Goal: Task Accomplishment & Management: Complete application form

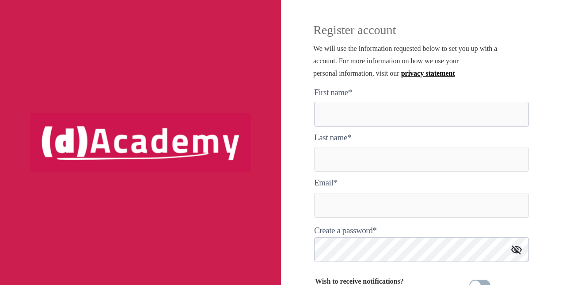
click at [344, 113] on here "text" at bounding box center [421, 114] width 215 height 25
type here "*******"
type input "********"
click at [385, 207] on input "**********" at bounding box center [421, 205] width 215 height 25
type input "**********"
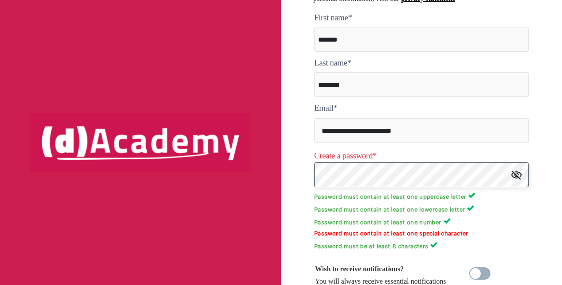
scroll to position [76, 0]
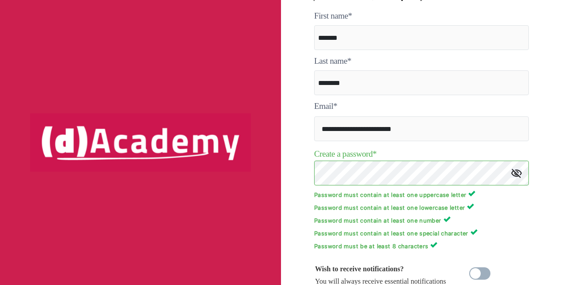
click at [506, 223] on p "Password must contain at least one number" at bounding box center [421, 219] width 215 height 8
drag, startPoint x: 472, startPoint y: 112, endPoint x: 471, endPoint y: 125, distance: 13.3
click at [471, 125] on form "**********" at bounding box center [421, 185] width 215 height 351
click at [471, 125] on input "**********" at bounding box center [421, 128] width 215 height 25
click at [516, 174] on img at bounding box center [516, 172] width 11 height 9
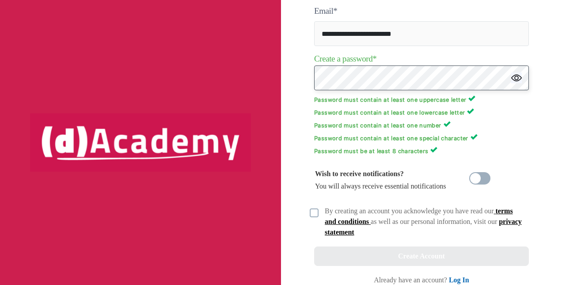
scroll to position [182, 0]
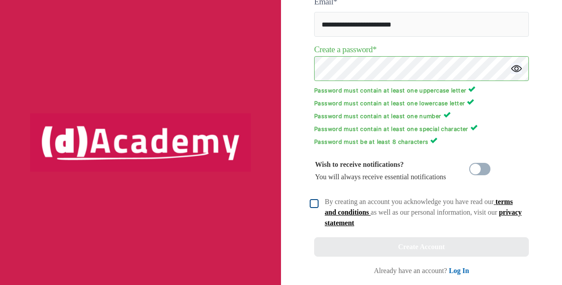
click at [316, 200] on img at bounding box center [314, 203] width 9 height 9
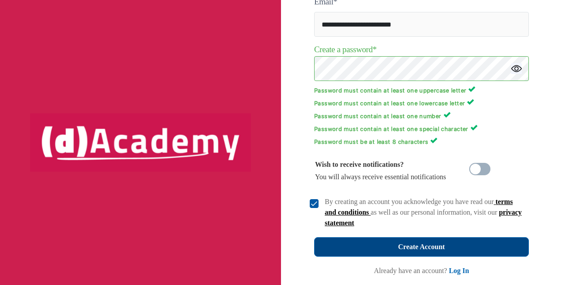
click at [381, 241] on button "Create Account" at bounding box center [421, 246] width 215 height 19
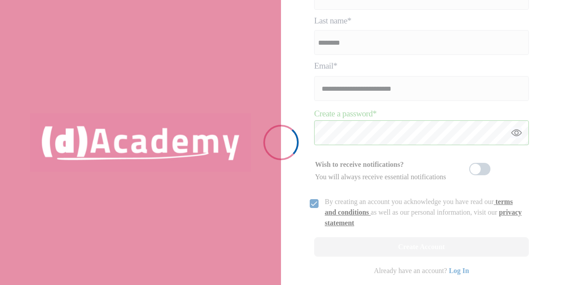
scroll to position [117, 0]
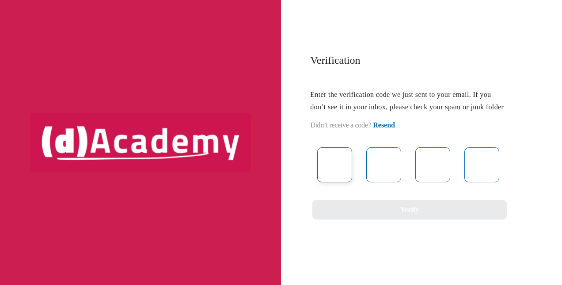
click at [330, 173] on input "text" at bounding box center [334, 164] width 35 height 35
type input "*"
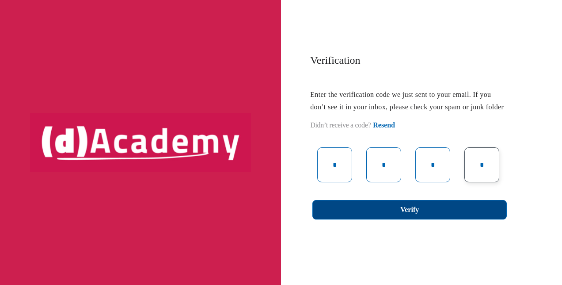
type input "*"
click at [357, 219] on button "Verify" at bounding box center [410, 209] width 195 height 19
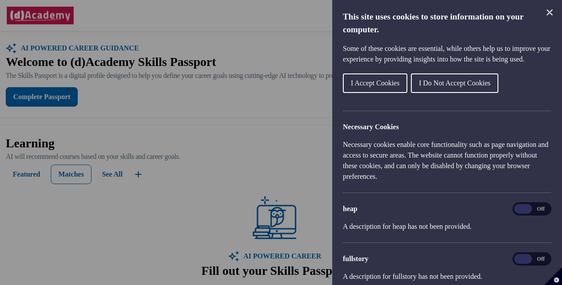
click at [453, 87] on span "I Do Not Accept Cookies" at bounding box center [455, 83] width 72 height 8
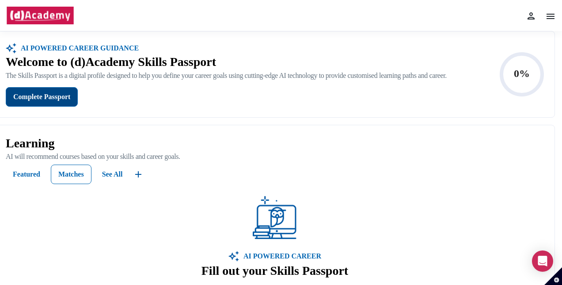
click at [45, 102] on div "Complete Passport" at bounding box center [41, 97] width 57 height 12
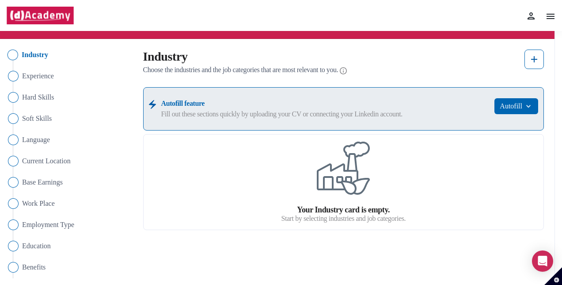
scroll to position [52, 0]
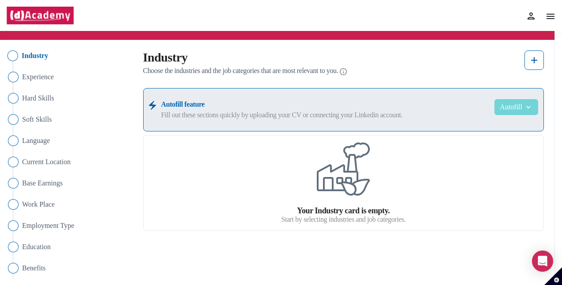
click at [512, 111] on button "Autofill" at bounding box center [517, 107] width 44 height 16
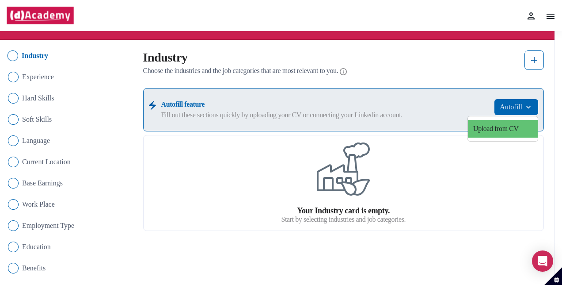
click at [506, 129] on link "Upload from CV" at bounding box center [503, 129] width 70 height 18
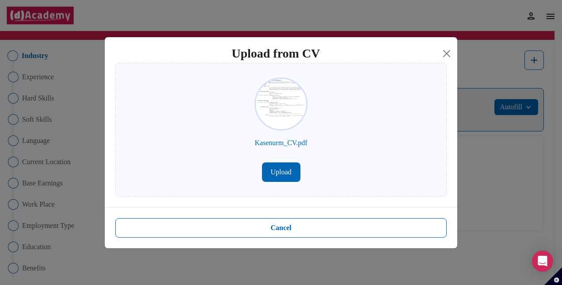
click at [280, 169] on button "Upload" at bounding box center [281, 171] width 38 height 19
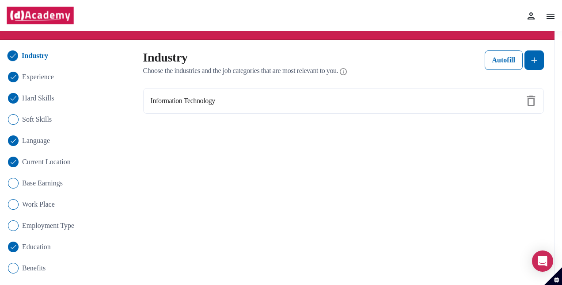
click at [466, 122] on div "Industry Experience Hard Skills Soft Skills Language Current Location Base Earn…" at bounding box center [274, 193] width 549 height 286
click at [209, 100] on label "Information Technology" at bounding box center [183, 100] width 65 height 11
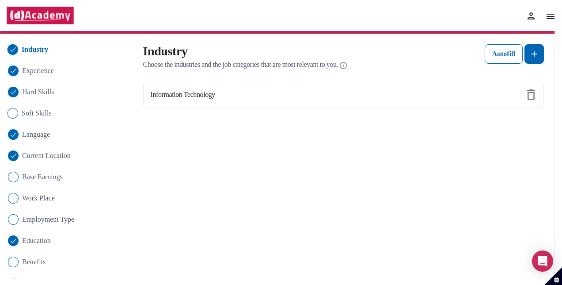
scroll to position [57, 0]
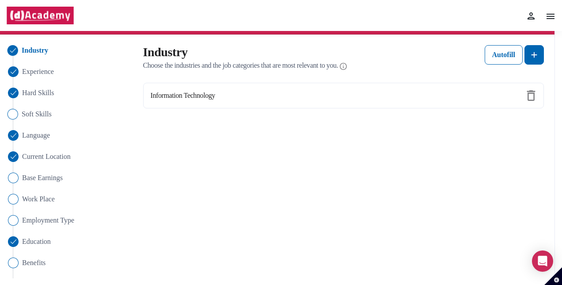
click at [14, 114] on img "Close" at bounding box center [13, 114] width 11 height 11
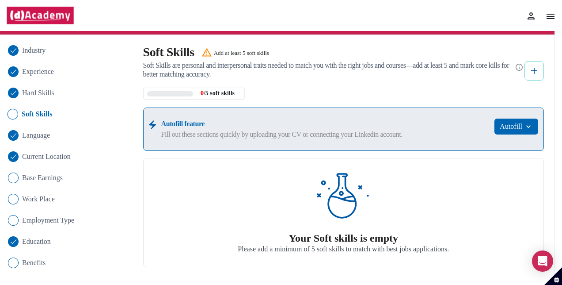
click at [535, 73] on img at bounding box center [534, 70] width 11 height 11
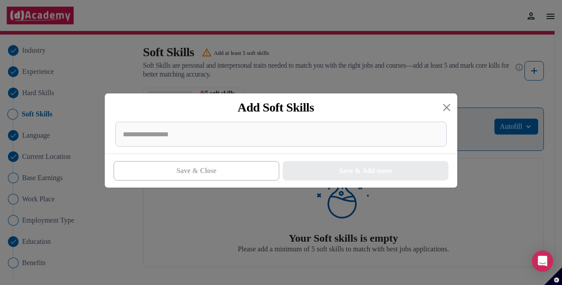
click at [336, 79] on div "Add Soft Skills Save & Close Save & Add more" at bounding box center [281, 142] width 562 height 285
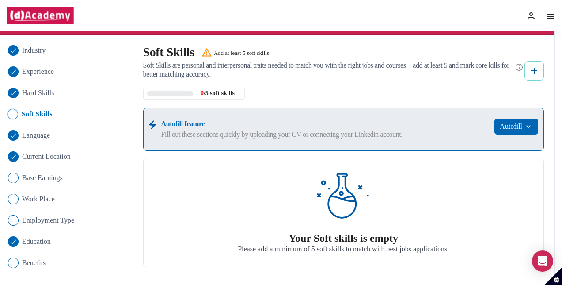
click at [538, 73] on img at bounding box center [534, 70] width 11 height 11
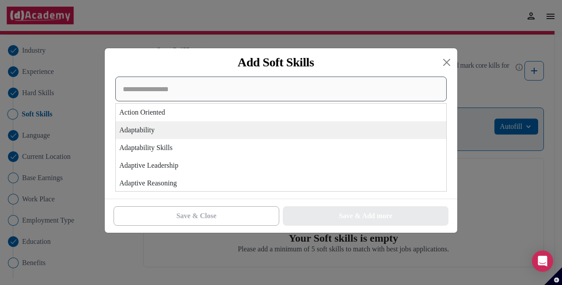
click at [263, 125] on div "Action Oriented Adaptability Adaptability Skills Adaptive Leadership Adaptive R…" at bounding box center [281, 133] width 332 height 115
click at [164, 130] on div "Adaptability" at bounding box center [281, 130] width 331 height 18
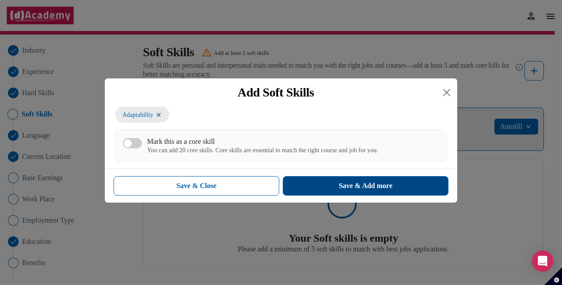
click at [331, 187] on button "Save & Add more" at bounding box center [366, 185] width 166 height 19
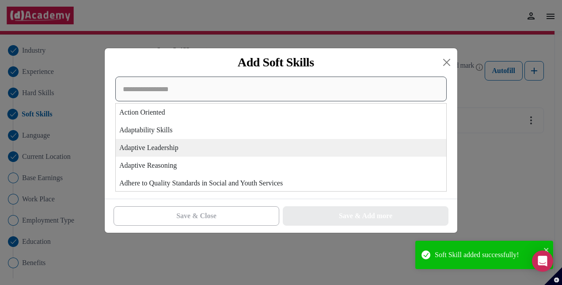
click at [246, 144] on div "Action Oriented Adaptability Skills Adaptive Leadership Adaptive Reasoning Adhe…" at bounding box center [281, 133] width 332 height 115
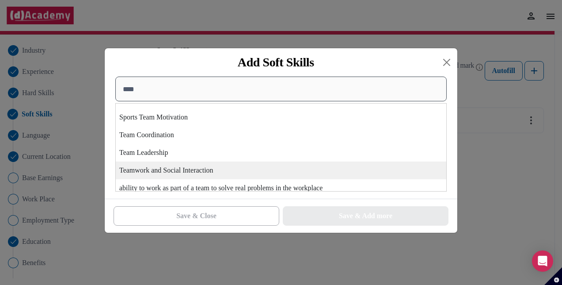
scroll to position [65, 0]
type input "****"
click at [202, 175] on div "Teamwork and Social Interaction" at bounding box center [281, 171] width 331 height 18
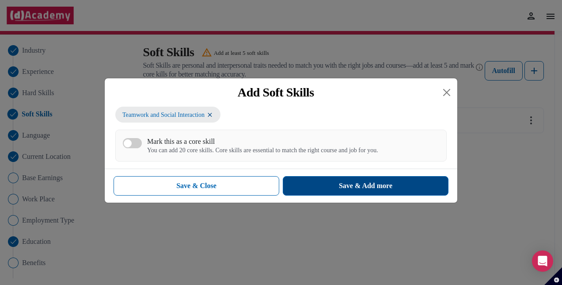
click at [320, 181] on button "Save & Add more" at bounding box center [366, 185] width 166 height 19
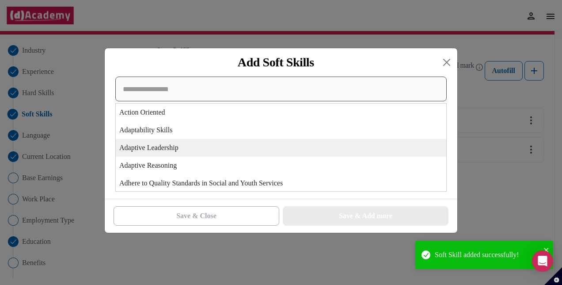
click at [240, 140] on div "Action Oriented Adaptability Skills Adaptive Leadership Adaptive Reasoning Adhe…" at bounding box center [281, 133] width 332 height 115
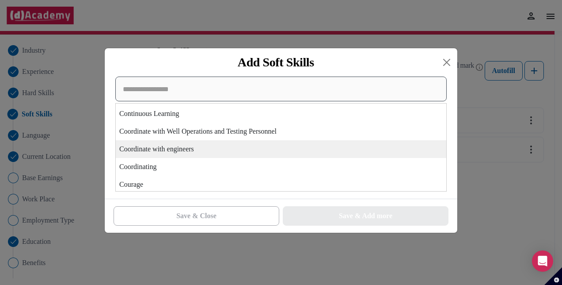
scroll to position [825, 0]
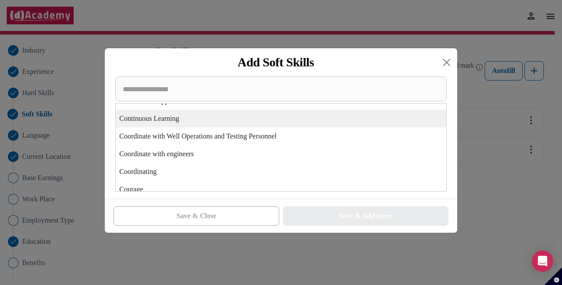
click at [164, 119] on div "Continuous Learning" at bounding box center [281, 119] width 331 height 18
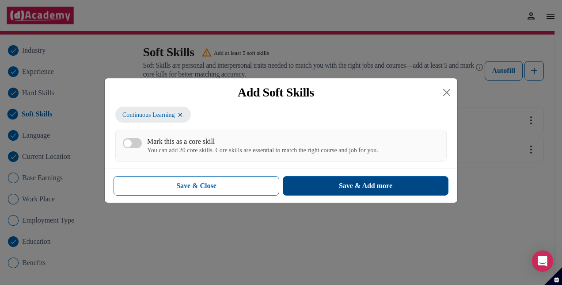
click at [339, 182] on div "Save & Add more" at bounding box center [365, 185] width 53 height 11
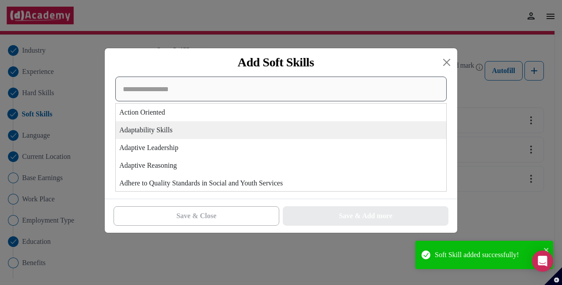
click at [223, 138] on div "Action Oriented Adaptability Skills Adaptive Leadership Adaptive Reasoning Adhe…" at bounding box center [281, 133] width 332 height 115
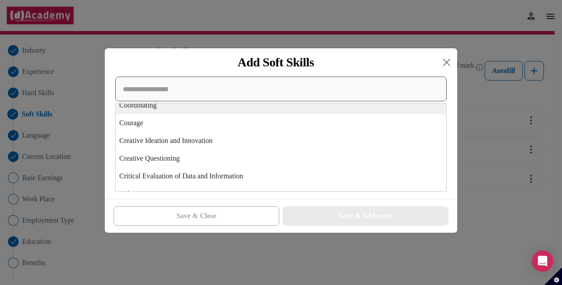
scroll to position [881, 0]
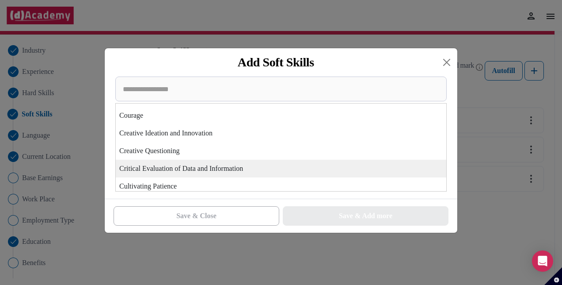
click at [198, 174] on div "Critical Evaluation of Data and Information" at bounding box center [281, 169] width 331 height 18
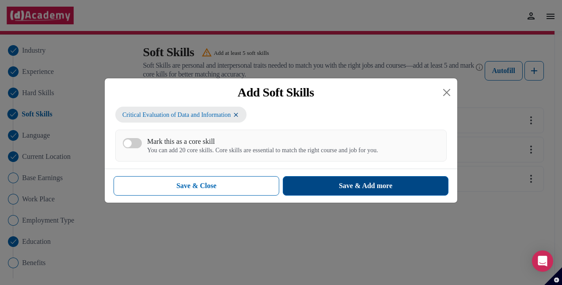
click at [344, 184] on div "Save & Add more" at bounding box center [365, 185] width 53 height 11
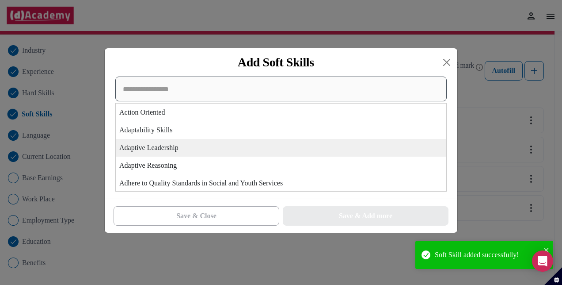
click at [223, 140] on div "Action Oriented Adaptability Skills Adaptive Leadership Adaptive Reasoning Adhe…" at bounding box center [281, 133] width 332 height 115
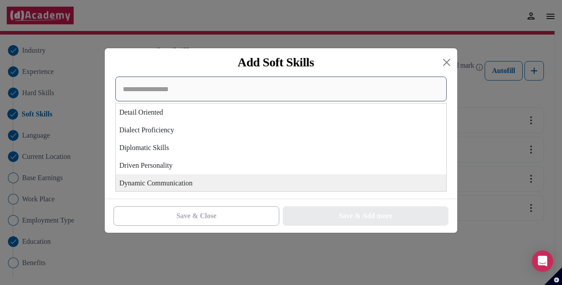
scroll to position [1095, 0]
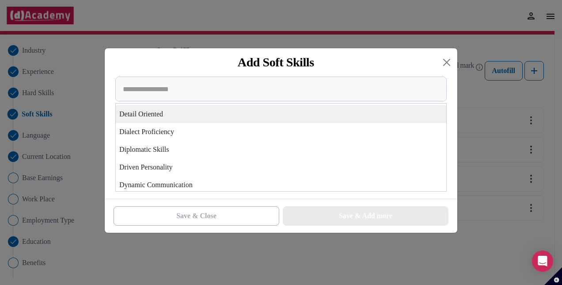
click at [170, 112] on div "Detail Oriented" at bounding box center [281, 114] width 331 height 18
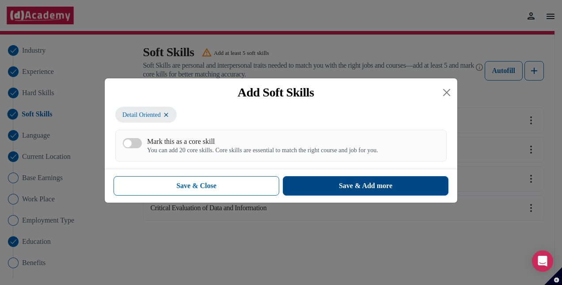
click at [328, 186] on button "Save & Add more" at bounding box center [366, 185] width 166 height 19
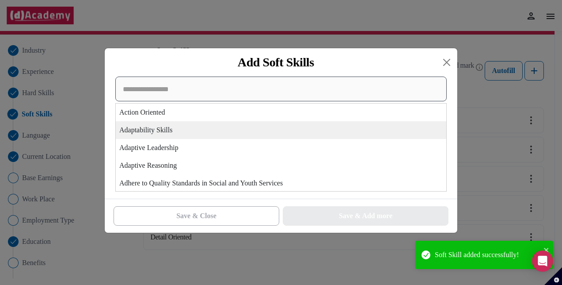
click at [198, 137] on div "Action Oriented Adaptability Skills Adaptive Leadership Adaptive Reasoning Adhe…" at bounding box center [281, 133] width 332 height 115
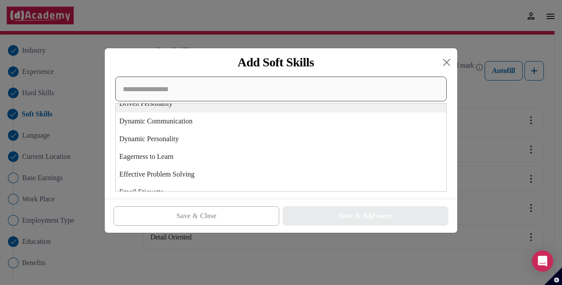
scroll to position [1141, 0]
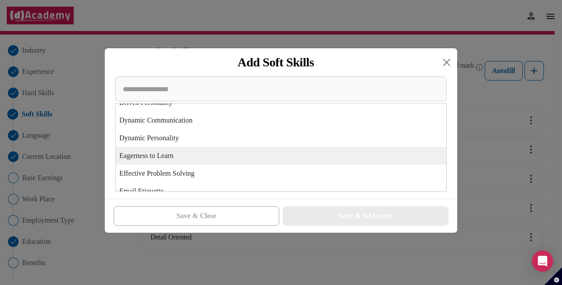
click at [182, 162] on div "Eagerness to Learn" at bounding box center [281, 156] width 331 height 18
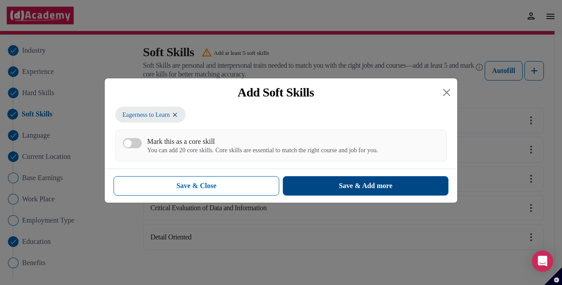
click at [350, 185] on div "Save & Add more" at bounding box center [365, 185] width 53 height 11
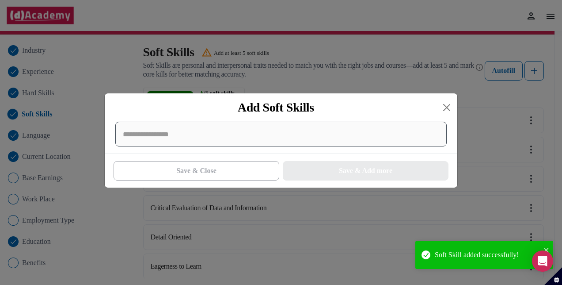
click at [208, 140] on div at bounding box center [281, 134] width 332 height 25
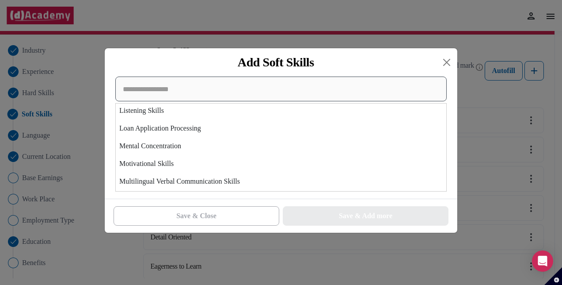
scroll to position [2053, 0]
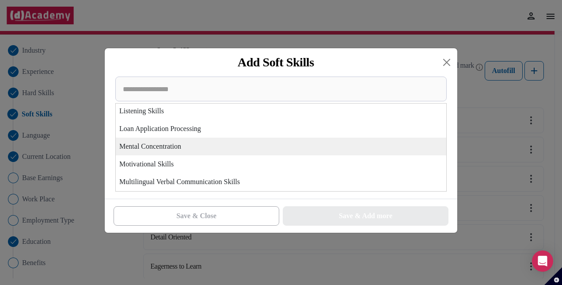
click at [182, 150] on div "Mental Concentration" at bounding box center [281, 146] width 331 height 18
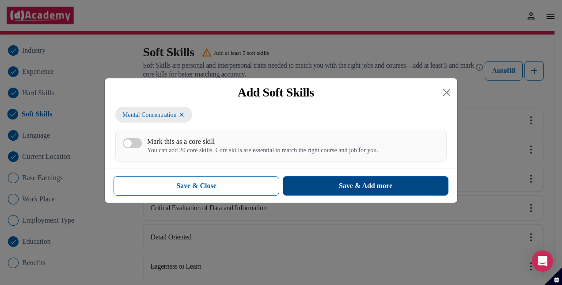
click at [336, 185] on button "Save & Add more" at bounding box center [366, 185] width 166 height 19
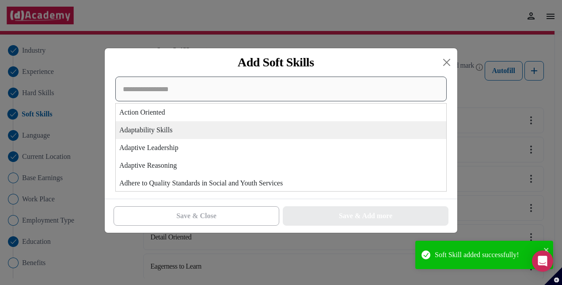
click at [224, 132] on div "Action Oriented Adaptability Skills Adaptive Leadership Adaptive Reasoning Adhe…" at bounding box center [281, 133] width 332 height 115
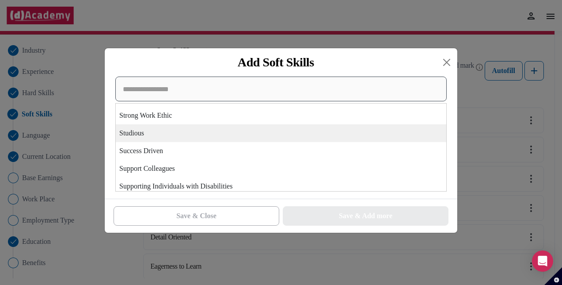
scroll to position [3073, 0]
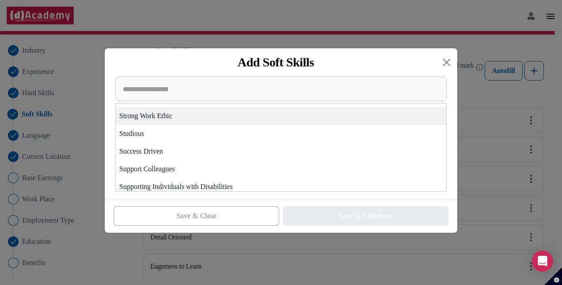
click at [182, 118] on div "Strong Work Ethic" at bounding box center [281, 116] width 331 height 18
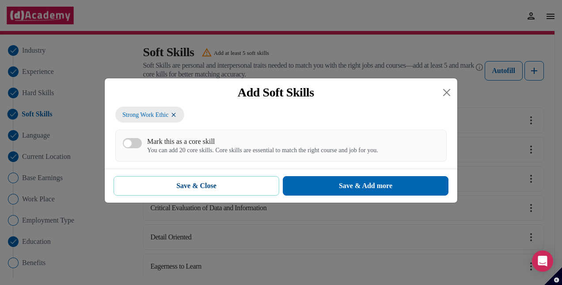
click at [241, 186] on button "Save & Close" at bounding box center [197, 185] width 166 height 19
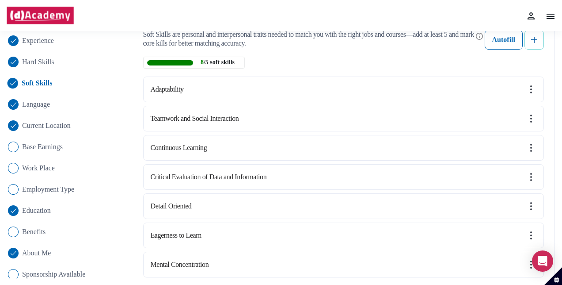
scroll to position [89, 0]
click at [529, 145] on img at bounding box center [531, 146] width 11 height 11
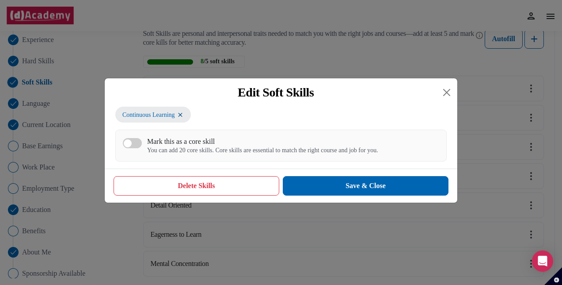
click at [239, 186] on button "Delete Skills" at bounding box center [197, 185] width 166 height 19
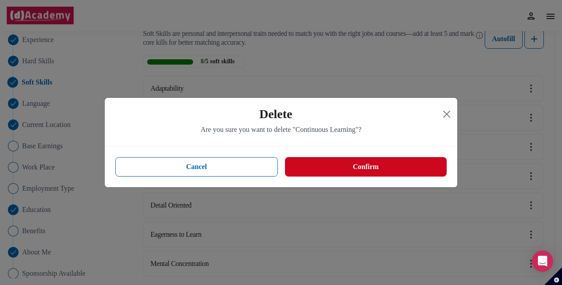
click at [344, 163] on button "Confirm" at bounding box center [366, 166] width 162 height 19
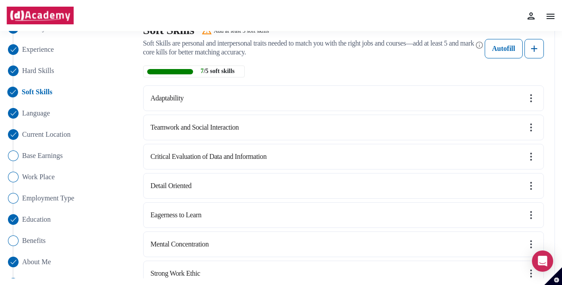
scroll to position [80, 0]
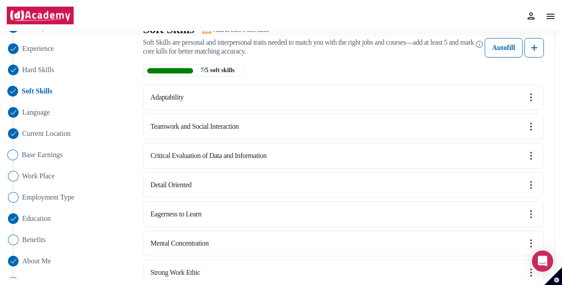
click at [15, 154] on img "Close" at bounding box center [13, 154] width 11 height 11
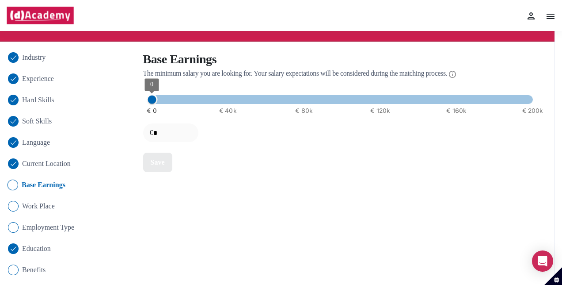
scroll to position [51, 0]
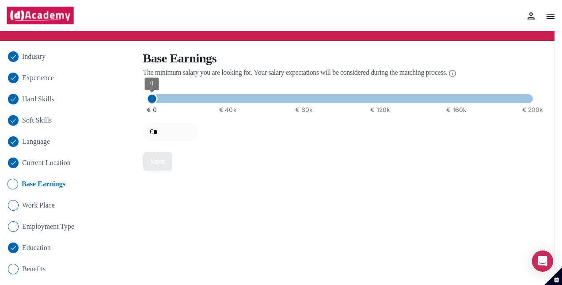
type input "*****"
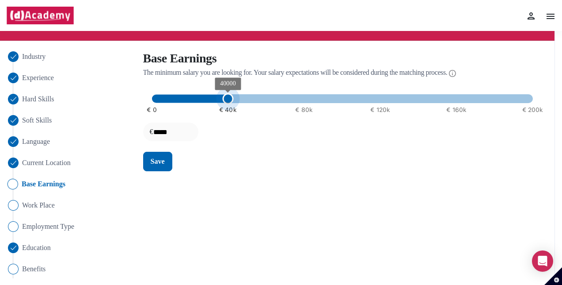
click at [229, 98] on span "€ 0 € 40k € 80k € 120k € 160k € 200k 40000" at bounding box center [342, 98] width 381 height 13
type input "*****"
click at [212, 98] on span "€ 0 € 40k € 80k € 120k € 160k € 200k 30000" at bounding box center [342, 98] width 381 height 13
click at [39, 202] on span "Work Place" at bounding box center [38, 205] width 33 height 11
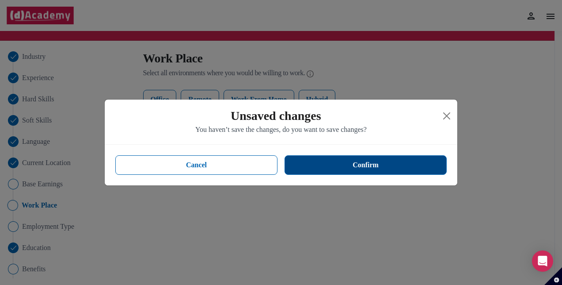
click at [359, 168] on button "Confirm" at bounding box center [366, 164] width 162 height 19
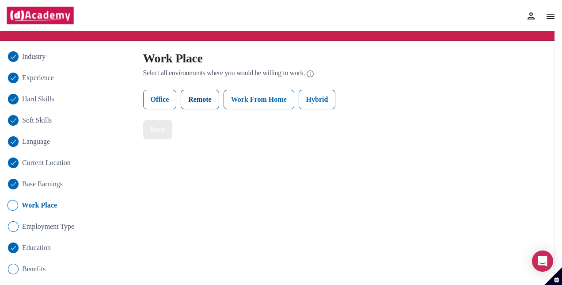
click at [206, 100] on label "Remote" at bounding box center [200, 99] width 38 height 19
click at [250, 103] on label "Work From Home" at bounding box center [259, 99] width 71 height 19
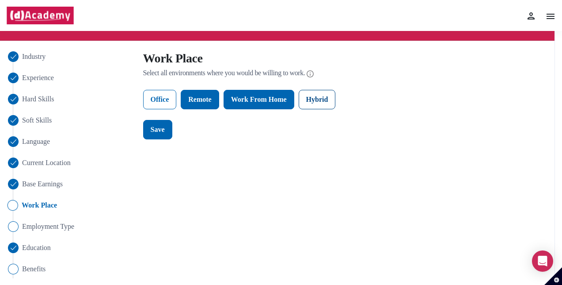
click at [332, 96] on label "Hybrid" at bounding box center [317, 99] width 37 height 19
click at [161, 130] on div "Save" at bounding box center [158, 129] width 14 height 11
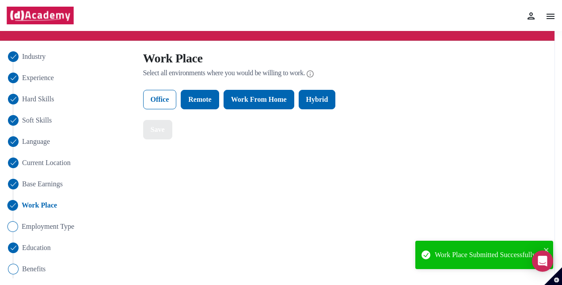
click at [42, 226] on span "Employment Type" at bounding box center [48, 226] width 53 height 11
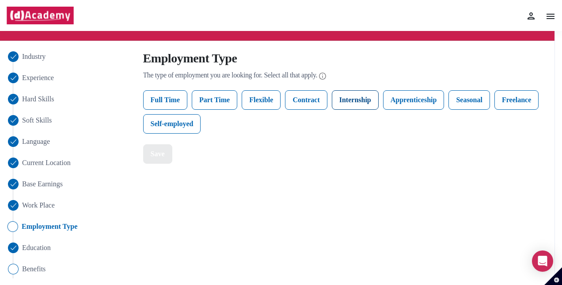
click at [347, 98] on label "Internship" at bounding box center [355, 99] width 47 height 19
click at [174, 102] on label "Full Time" at bounding box center [165, 99] width 45 height 19
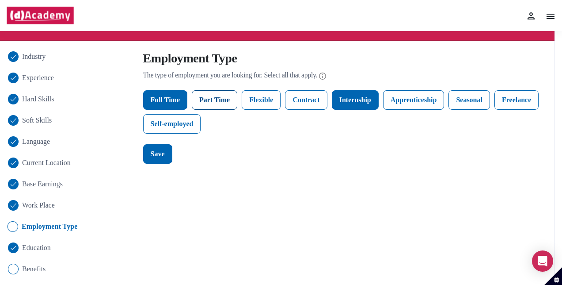
click at [201, 101] on label "Part Time" at bounding box center [215, 99] width 46 height 19
click at [393, 102] on label "Apprenticeship" at bounding box center [413, 99] width 61 height 19
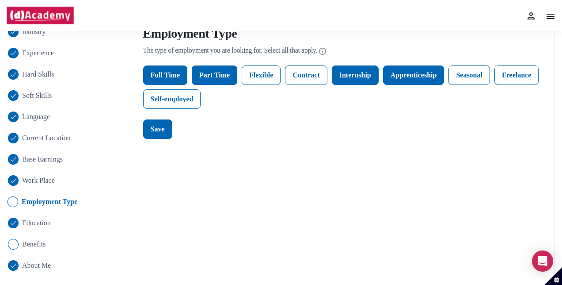
scroll to position [121, 0]
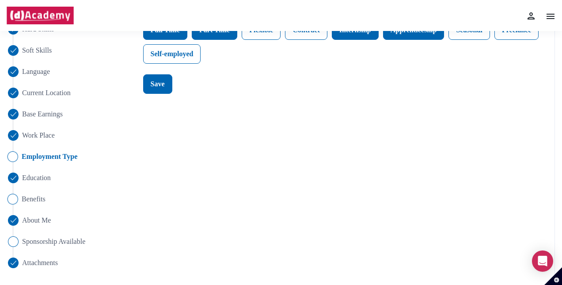
click at [34, 199] on span "Benefits" at bounding box center [34, 199] width 24 height 11
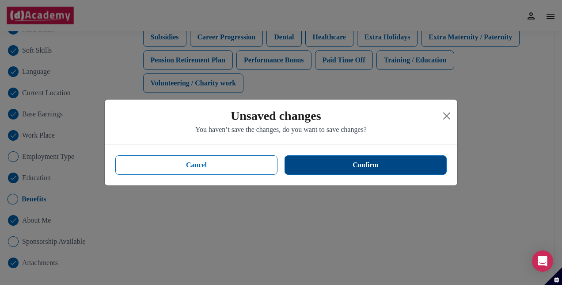
click at [336, 165] on button "Confirm" at bounding box center [366, 164] width 162 height 19
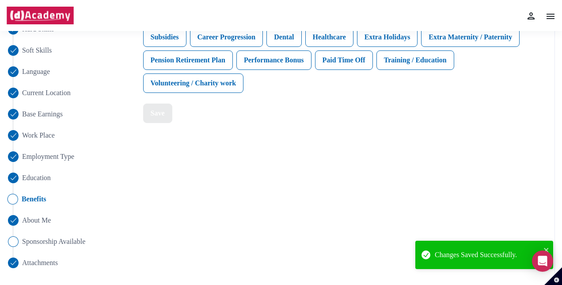
click at [31, 198] on span "Benefits" at bounding box center [34, 199] width 25 height 11
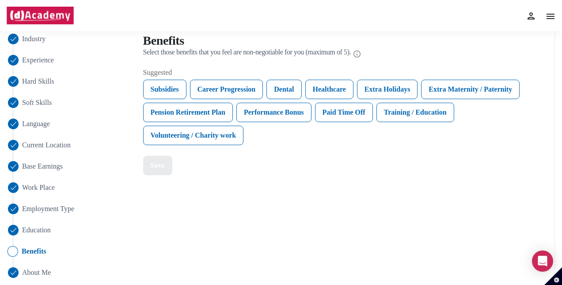
scroll to position [68, 0]
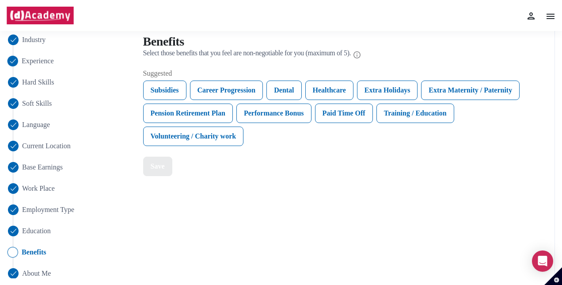
click at [43, 61] on span "Experience" at bounding box center [38, 61] width 32 height 11
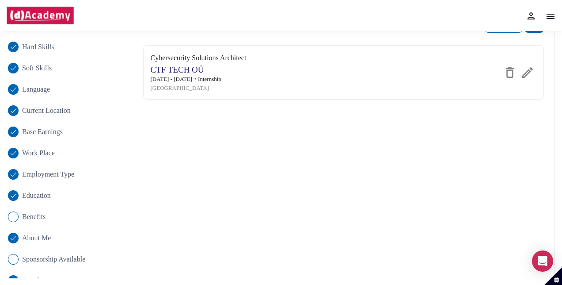
scroll to position [103, 0]
click at [40, 193] on span "Education" at bounding box center [36, 196] width 29 height 11
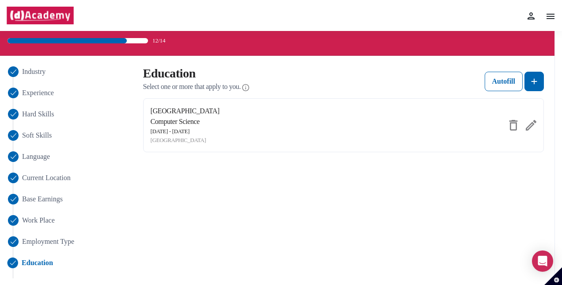
scroll to position [35, 0]
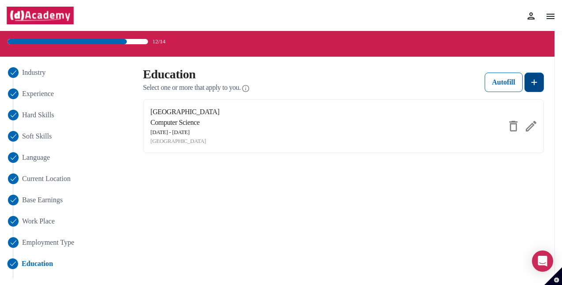
click at [535, 84] on img at bounding box center [534, 82] width 11 height 11
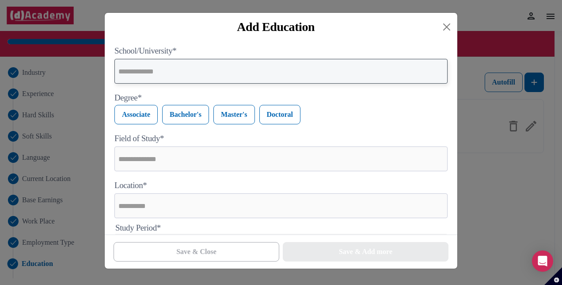
click at [180, 73] on input "text" at bounding box center [281, 71] width 333 height 25
type input "**********"
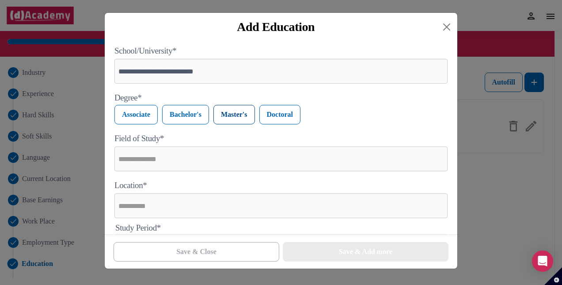
click at [222, 113] on label "Master's" at bounding box center [235, 114] width 42 height 19
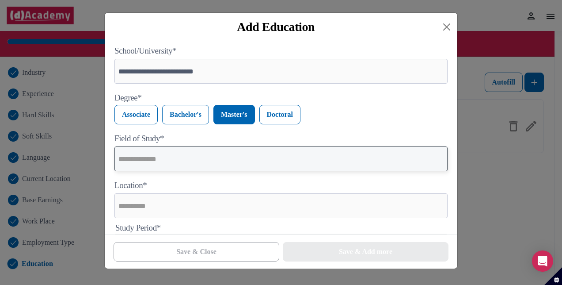
click at [149, 155] on input "text" at bounding box center [281, 158] width 333 height 25
type input "**********"
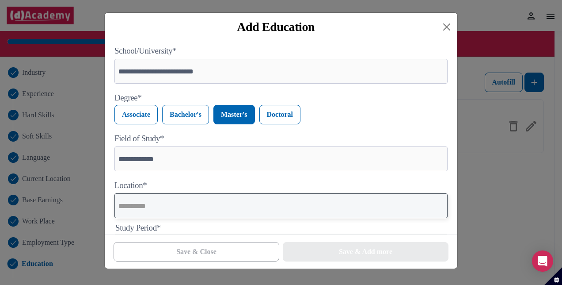
click at [147, 212] on input "text" at bounding box center [281, 205] width 333 height 25
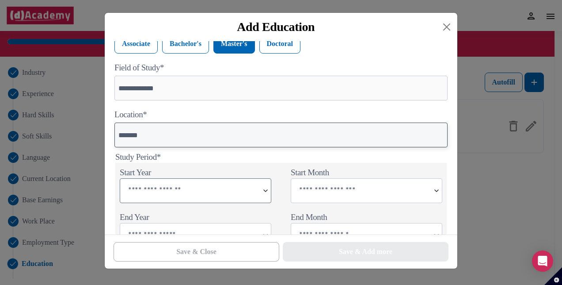
scroll to position [72, 0]
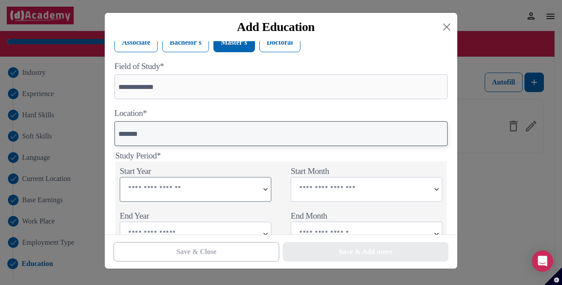
type input "*******"
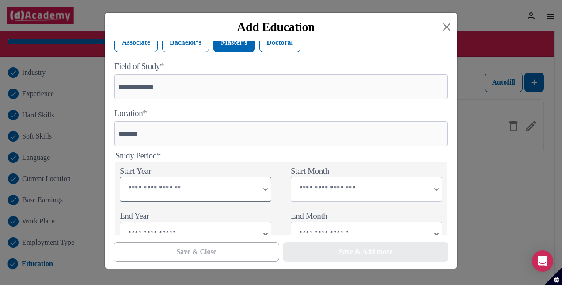
click at [162, 190] on input "text" at bounding box center [189, 188] width 139 height 22
type input "****"
click at [320, 194] on input "text" at bounding box center [360, 188] width 139 height 22
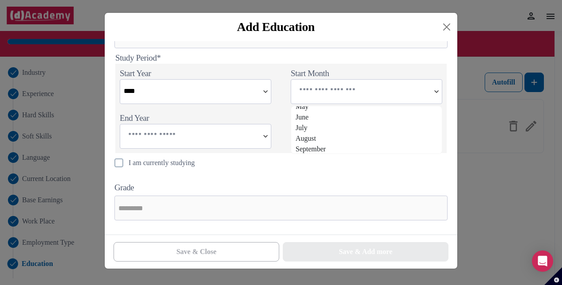
scroll to position [58, 0]
type input "*********"
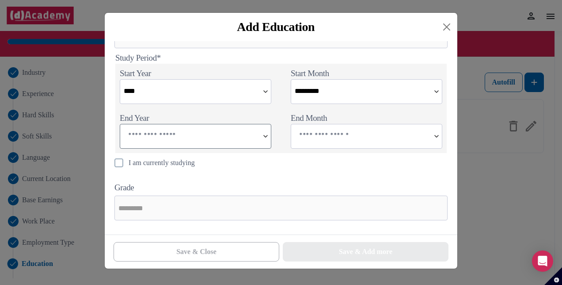
click at [207, 135] on input "text" at bounding box center [189, 135] width 139 height 22
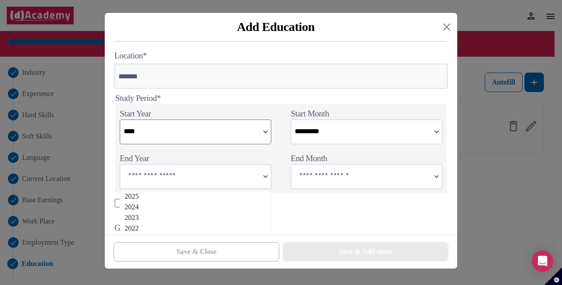
scroll to position [129, 0]
drag, startPoint x: 163, startPoint y: 186, endPoint x: 151, endPoint y: 157, distance: 30.7
click at [151, 157] on div "End Year" at bounding box center [195, 171] width 160 height 45
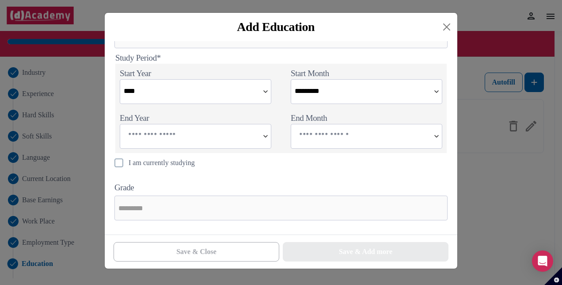
scroll to position [172, 0]
click at [116, 164] on img at bounding box center [119, 162] width 9 height 9
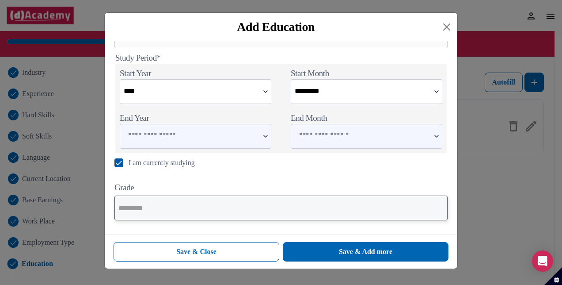
click at [168, 208] on input "text" at bounding box center [281, 207] width 333 height 25
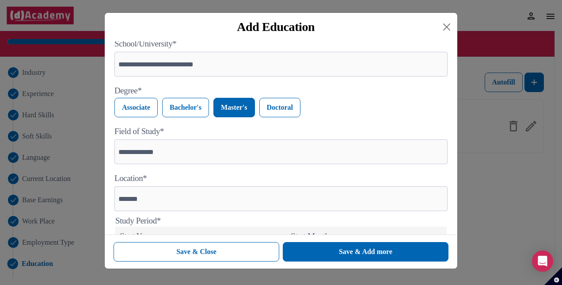
scroll to position [0, 0]
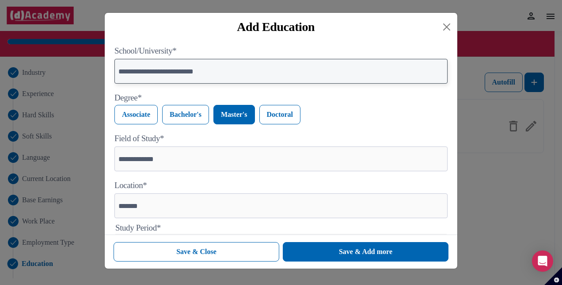
click at [158, 72] on input "**********" at bounding box center [281, 71] width 333 height 25
click at [150, 79] on input "**********" at bounding box center [281, 71] width 333 height 25
paste input "text"
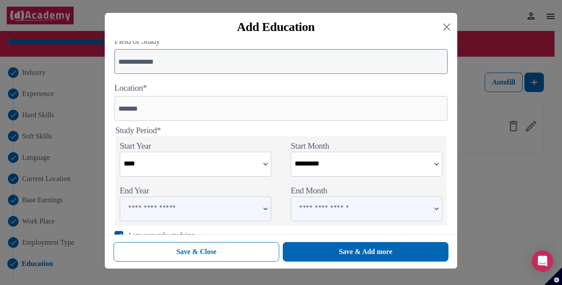
scroll to position [173, 0]
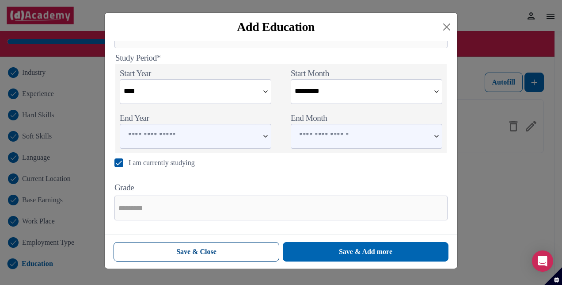
type input "**********"
click at [227, 256] on button "Save & Close" at bounding box center [197, 251] width 166 height 19
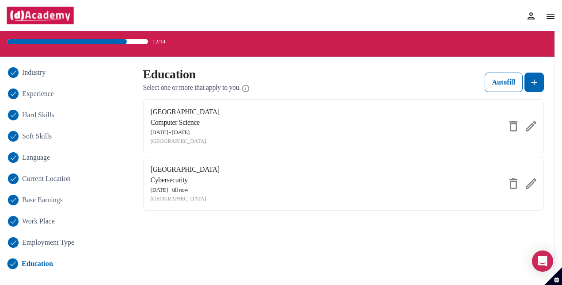
scroll to position [121, 0]
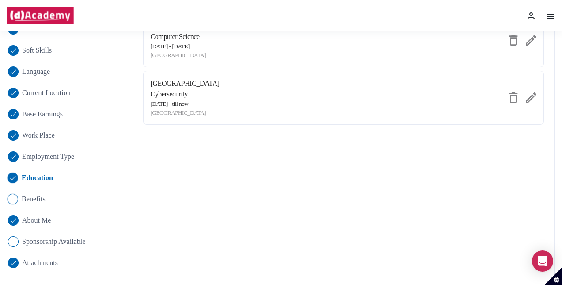
click at [14, 200] on img "Close" at bounding box center [13, 199] width 11 height 11
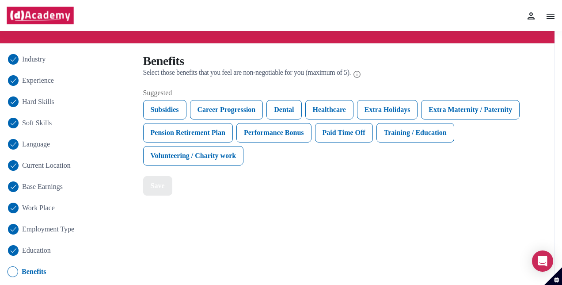
scroll to position [49, 0]
click at [332, 106] on div "Healthcare" at bounding box center [329, 109] width 48 height 19
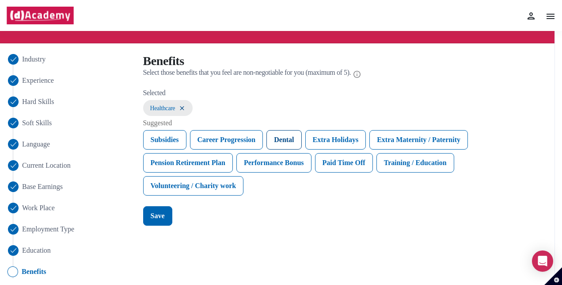
click at [296, 137] on div "Dental" at bounding box center [284, 139] width 35 height 19
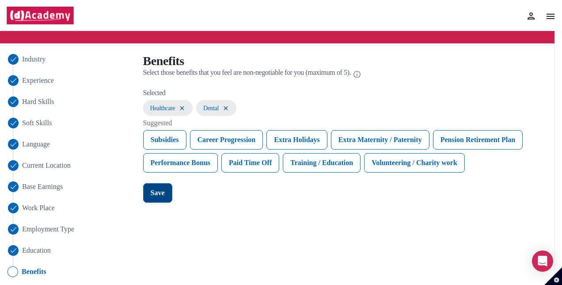
click at [158, 187] on div "Save" at bounding box center [158, 192] width 14 height 11
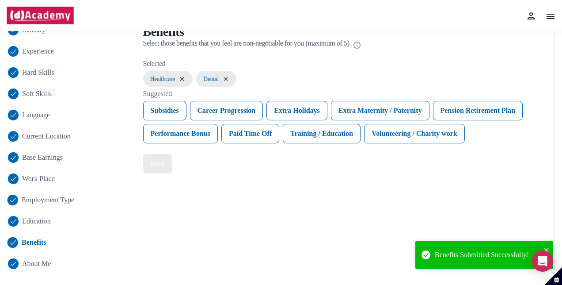
scroll to position [77, 0]
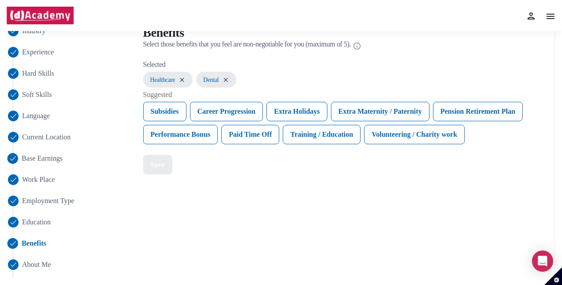
click at [46, 155] on span "Base Earnings" at bounding box center [42, 158] width 41 height 11
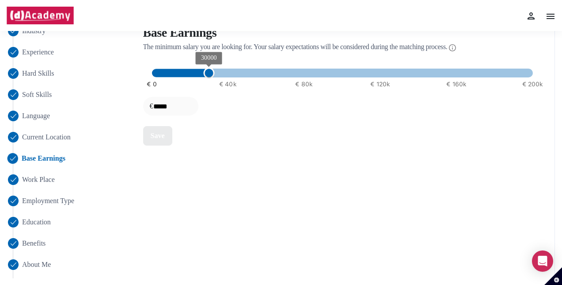
type input "*****"
click at [196, 68] on span "€ 0 € 40k € 80k € 120k € 160k € 200k 25000" at bounding box center [342, 72] width 381 height 13
type input "*****"
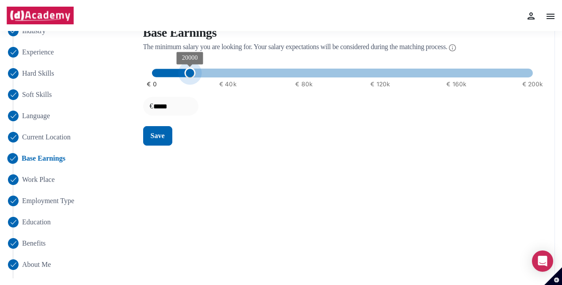
click at [193, 73] on span "20000" at bounding box center [189, 73] width 11 height 11
type input "*****"
click at [195, 75] on span "20000" at bounding box center [189, 73] width 11 height 11
click at [164, 127] on button "Save" at bounding box center [157, 135] width 29 height 19
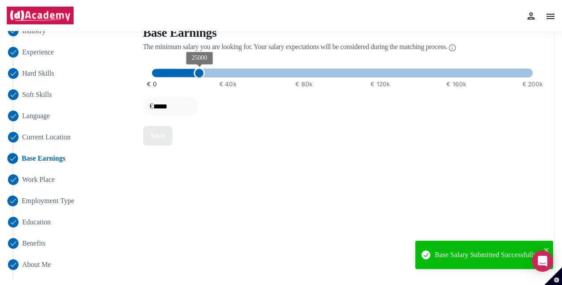
scroll to position [121, 0]
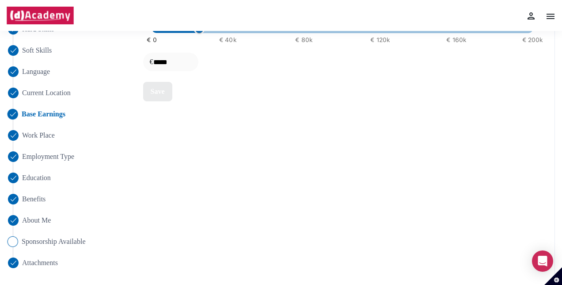
click at [34, 244] on span "Sponsorship Available" at bounding box center [54, 241] width 64 height 11
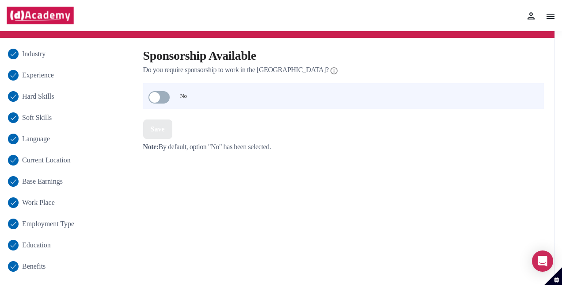
scroll to position [54, 0]
click at [162, 94] on span at bounding box center [159, 97] width 21 height 12
click at [163, 99] on span at bounding box center [159, 97] width 21 height 12
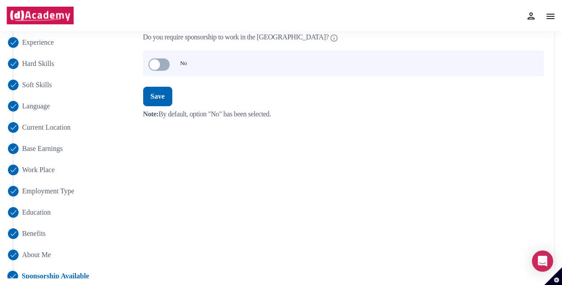
scroll to position [91, 0]
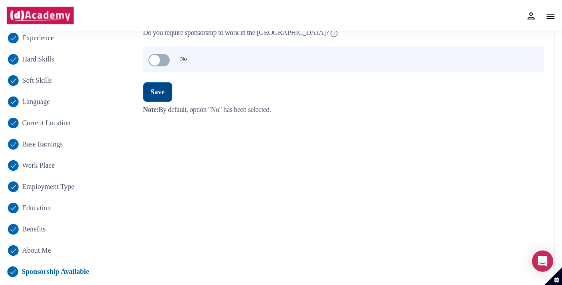
click at [169, 97] on button "Save" at bounding box center [157, 91] width 29 height 19
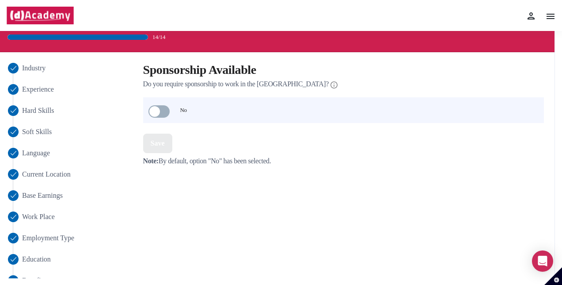
scroll to position [0, 0]
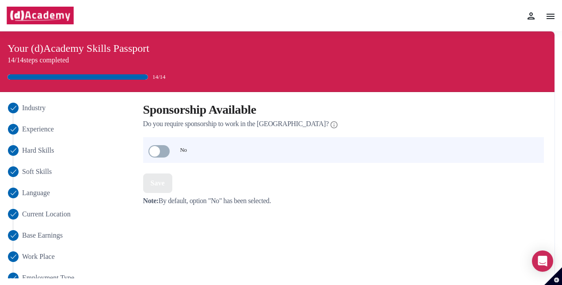
click at [158, 62] on p "14/14 steps completed" at bounding box center [275, 60] width 535 height 11
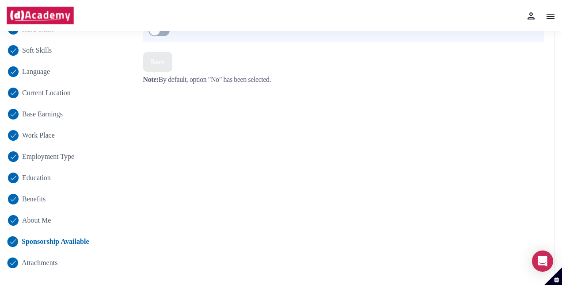
click at [48, 267] on span "Attachments" at bounding box center [40, 262] width 36 height 11
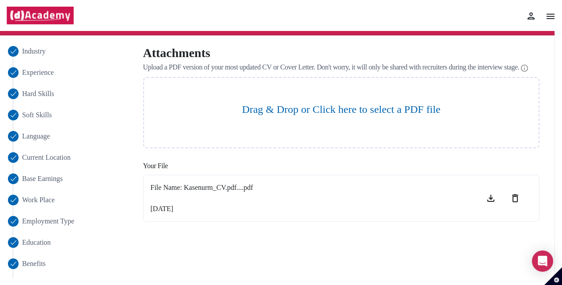
scroll to position [57, 0]
drag, startPoint x: 194, startPoint y: 204, endPoint x: 384, endPoint y: 251, distance: 195.4
click at [384, 251] on div "Industry Experience Hard Skills Soft Skills Language Current Location Base Earn…" at bounding box center [274, 189] width 549 height 286
click at [534, 16] on img at bounding box center [531, 16] width 11 height 11
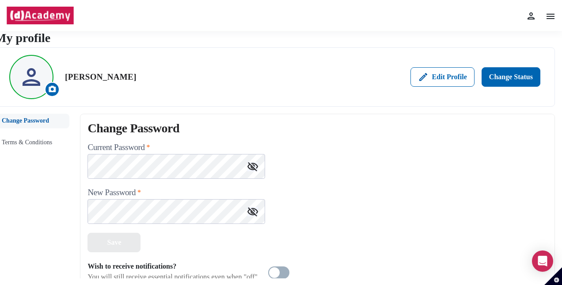
click at [309, 150] on div "Current Password *" at bounding box center [318, 147] width 460 height 11
click at [560, 18] on div "Home My passport Learning Job matches Messages Notifications 0 Settings Feedbac…" at bounding box center [281, 15] width 562 height 31
click at [553, 15] on img at bounding box center [551, 16] width 11 height 11
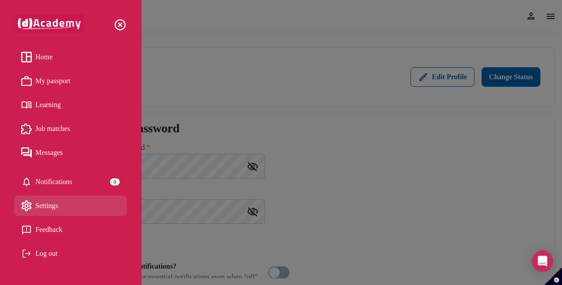
click at [55, 58] on link "Home" at bounding box center [70, 56] width 99 height 13
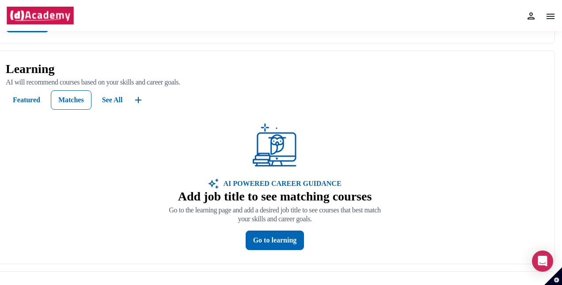
scroll to position [73, 0]
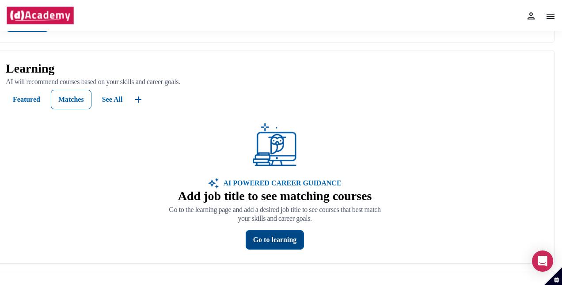
click at [281, 238] on div "Go to learning" at bounding box center [275, 239] width 44 height 11
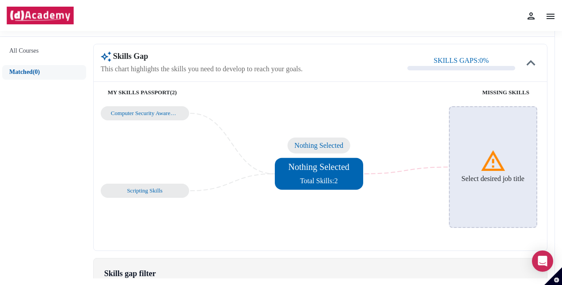
scroll to position [42, 0]
click at [490, 169] on img at bounding box center [493, 160] width 27 height 27
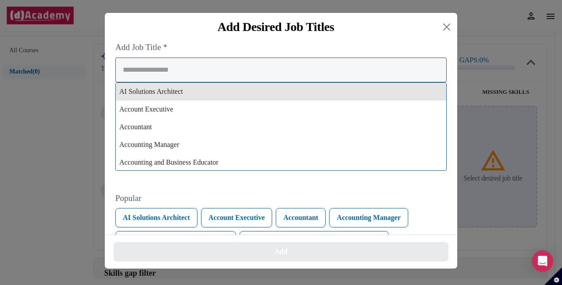
click at [193, 88] on div "AI Solutions Architect Account Executive Accountant Accounting Manager Accounti…" at bounding box center [281, 113] width 332 height 113
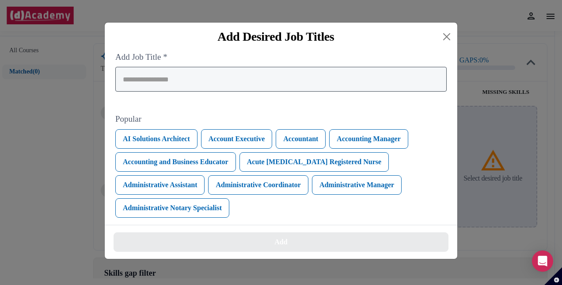
click at [188, 86] on input "search" at bounding box center [281, 79] width 332 height 25
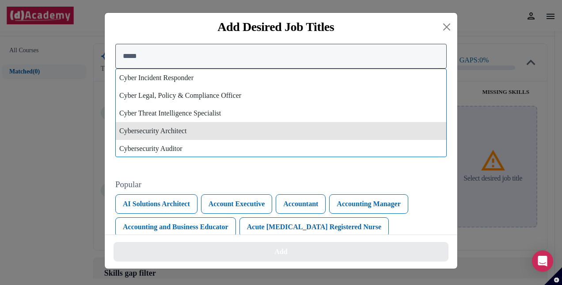
scroll to position [0, 0]
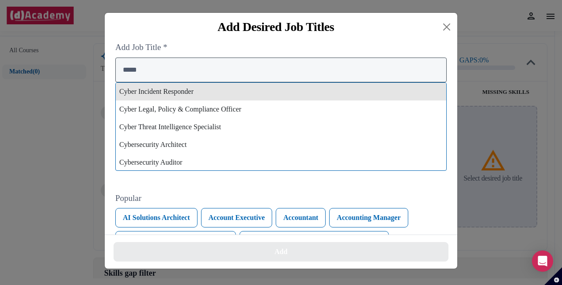
type input "*****"
click at [176, 96] on div "Cyber Incident Responder" at bounding box center [281, 92] width 331 height 18
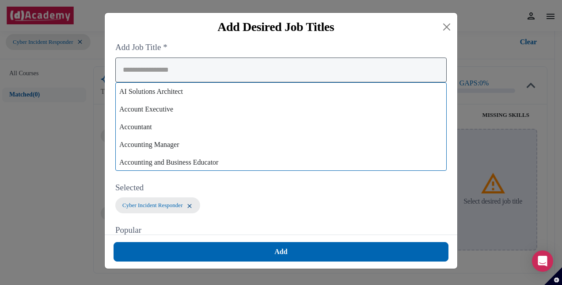
click at [178, 71] on input "search" at bounding box center [281, 69] width 332 height 25
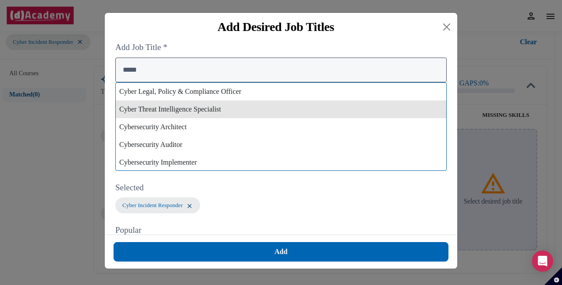
type input "*****"
click at [165, 113] on div "Cyber Threat Intelligence Specialist" at bounding box center [281, 109] width 331 height 18
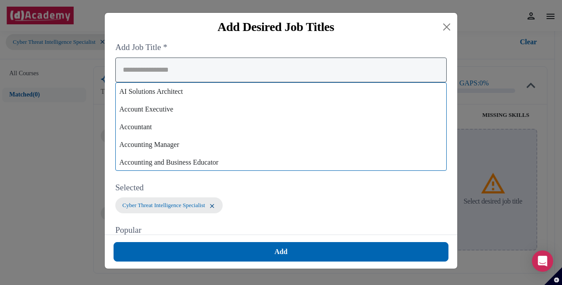
click at [185, 77] on input "search" at bounding box center [281, 69] width 332 height 25
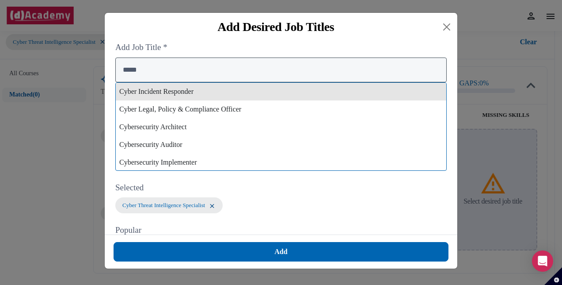
type input "*****"
click at [168, 91] on div "Cyber Incident Responder" at bounding box center [281, 92] width 331 height 18
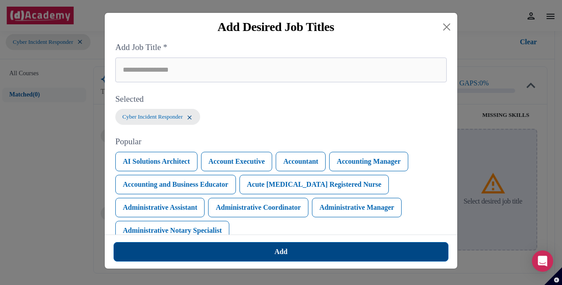
click at [252, 249] on button "Add" at bounding box center [281, 251] width 335 height 19
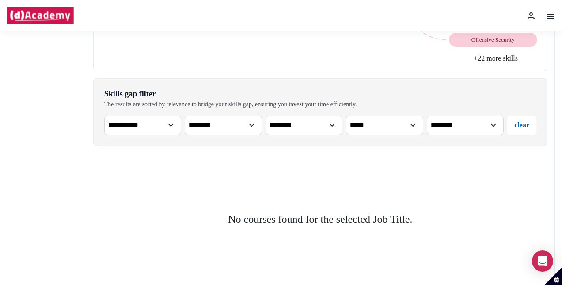
scroll to position [239, 0]
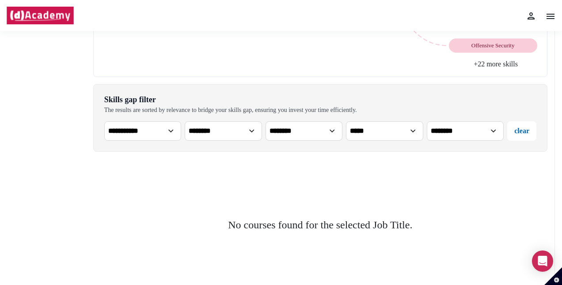
click at [151, 126] on select "**********" at bounding box center [142, 130] width 77 height 19
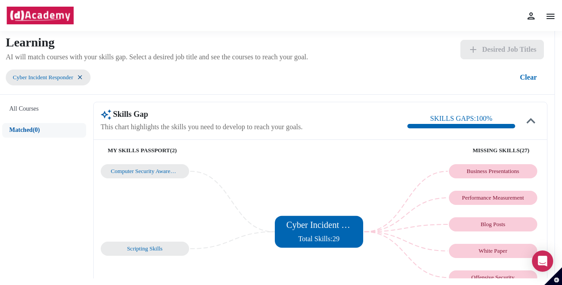
scroll to position [0, 0]
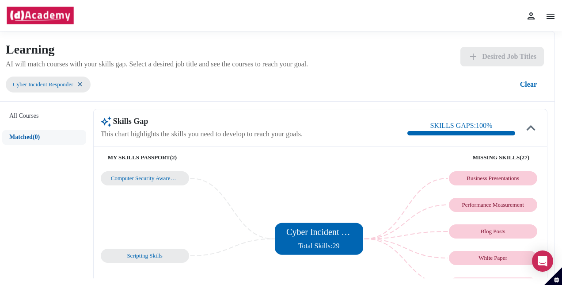
click at [84, 81] on img at bounding box center [79, 84] width 7 height 8
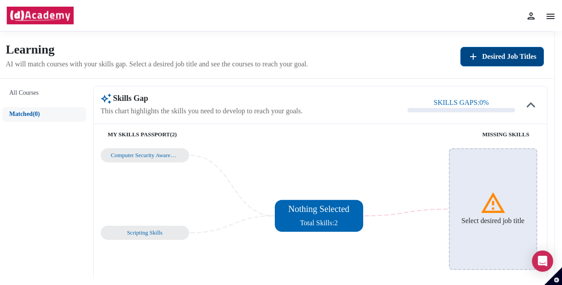
click at [484, 51] on span "Desired Job Titles" at bounding box center [509, 56] width 54 height 11
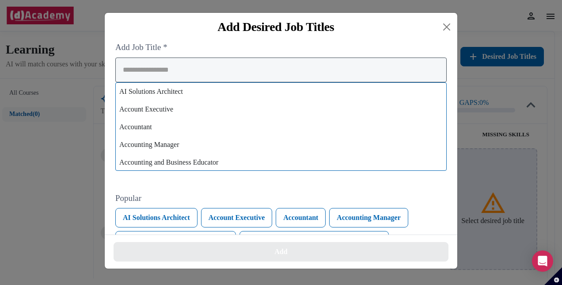
click at [209, 80] on input "search" at bounding box center [281, 69] width 332 height 25
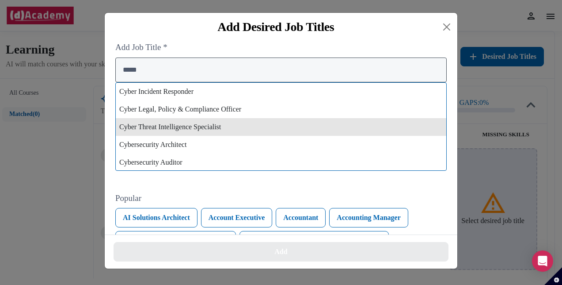
type input "*****"
click at [178, 134] on div "Cyber Threat Intelligence Specialist" at bounding box center [281, 127] width 331 height 18
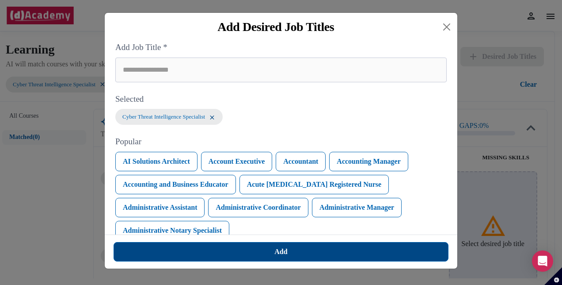
click at [231, 254] on button "Add" at bounding box center [281, 251] width 335 height 19
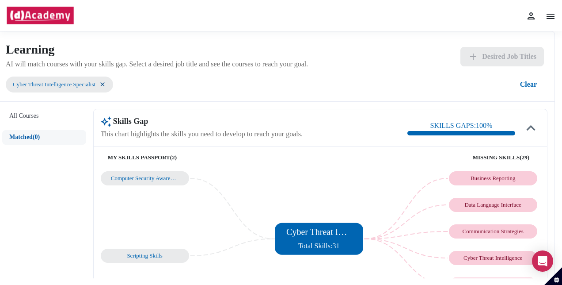
click at [106, 85] on img at bounding box center [102, 84] width 7 height 8
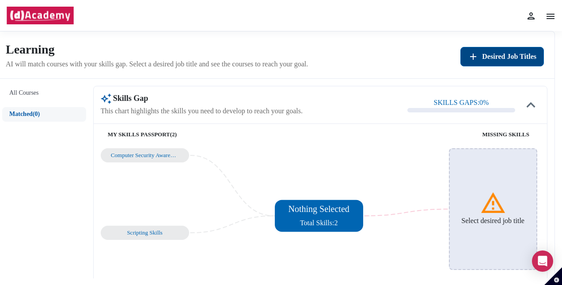
click at [473, 58] on img "Add desired job titles" at bounding box center [473, 56] width 11 height 11
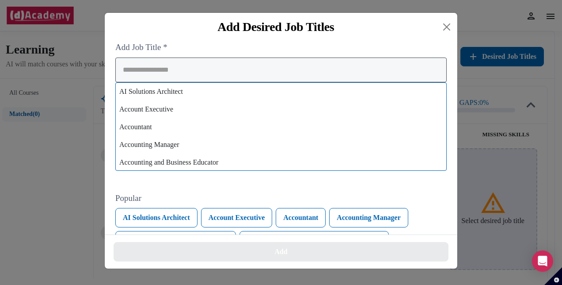
click at [189, 80] on input "search" at bounding box center [281, 69] width 332 height 25
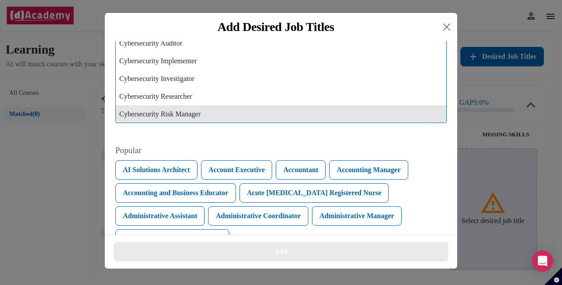
scroll to position [51, 0]
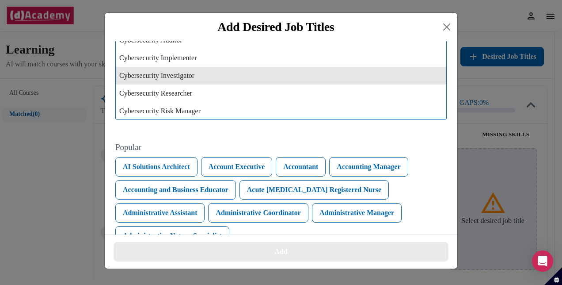
type input "*******"
click at [175, 77] on div "Cybersecurity Investigator" at bounding box center [281, 76] width 331 height 18
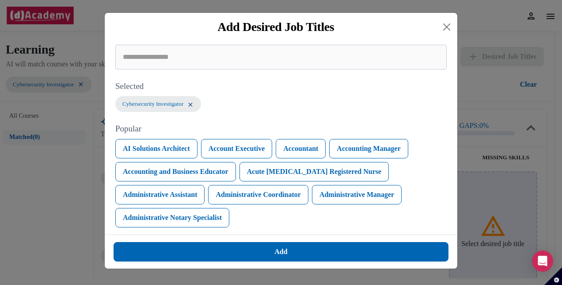
scroll to position [15, 0]
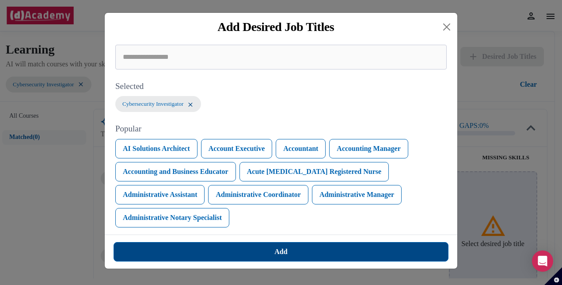
click at [191, 255] on button "Add" at bounding box center [281, 251] width 335 height 19
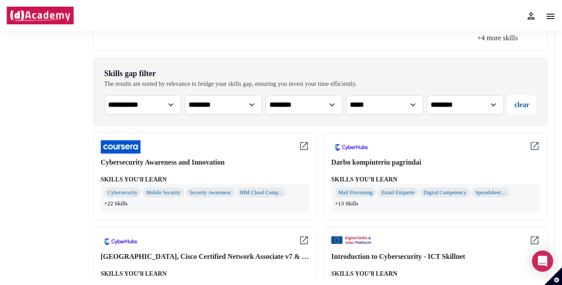
scroll to position [265, 0]
click at [373, 107] on select "**********" at bounding box center [384, 104] width 77 height 19
select select "****"
click at [346, 95] on select "**********" at bounding box center [384, 104] width 77 height 19
select select "****"
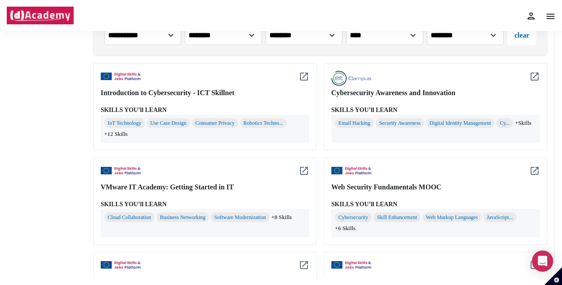
scroll to position [335, 0]
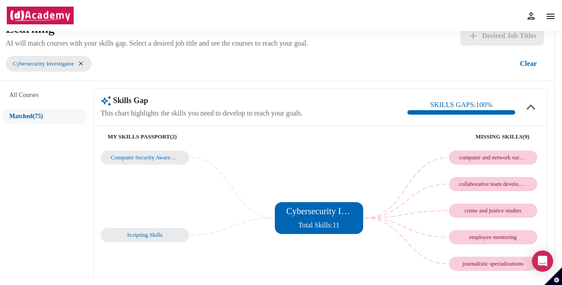
scroll to position [0, 0]
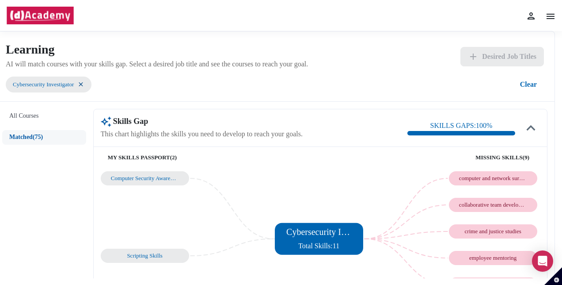
click at [55, 19] on img at bounding box center [40, 16] width 68 height 18
